Goal: Subscribe to service/newsletter

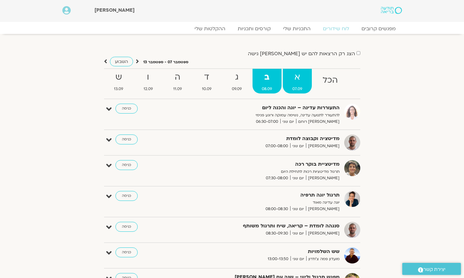
click at [295, 80] on strong "א" at bounding box center [297, 77] width 29 height 14
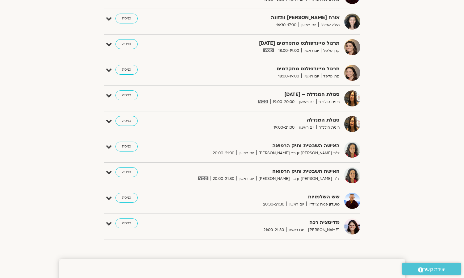
scroll to position [542, 0]
click at [128, 173] on link "כניסה" at bounding box center [127, 172] width 22 height 10
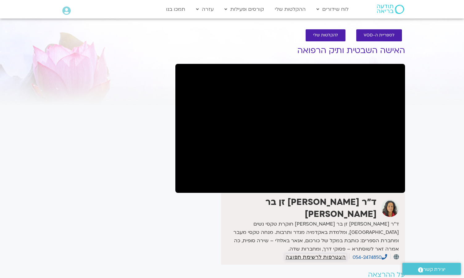
click at [311, 255] on span "הצטרפות לרשימת תפוצה" at bounding box center [316, 258] width 60 height 6
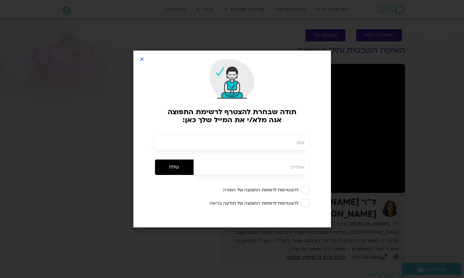
click at [305, 189] on span at bounding box center [305, 189] width 7 height 7
type input "זהבה דודסון"
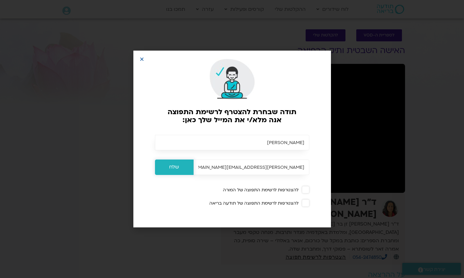
type input "zahava.davidson@gmail.com"
click at [174, 168] on input "שלח" at bounding box center [174, 167] width 39 height 15
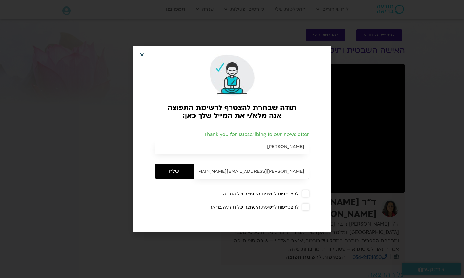
click at [143, 54] on icon "Close" at bounding box center [142, 55] width 5 height 5
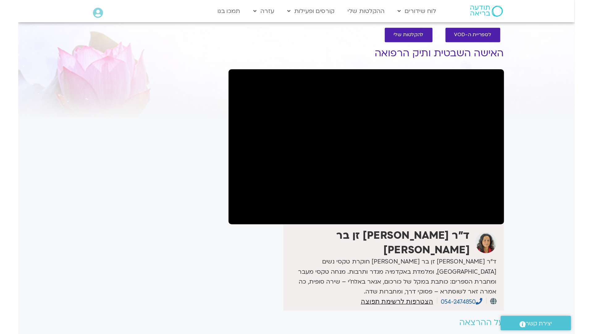
scroll to position [6, 0]
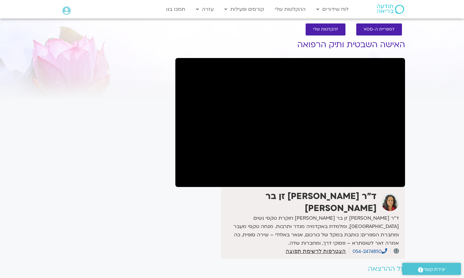
click at [419, 28] on section "לספריית ה-VOD להקלטות שלי האישה השבטית ותיק הרפואה ד״ר צילה זן בר צור ד”ר צילה …" at bounding box center [232, 161] width 464 height 289
